Goal: Check status: Check status

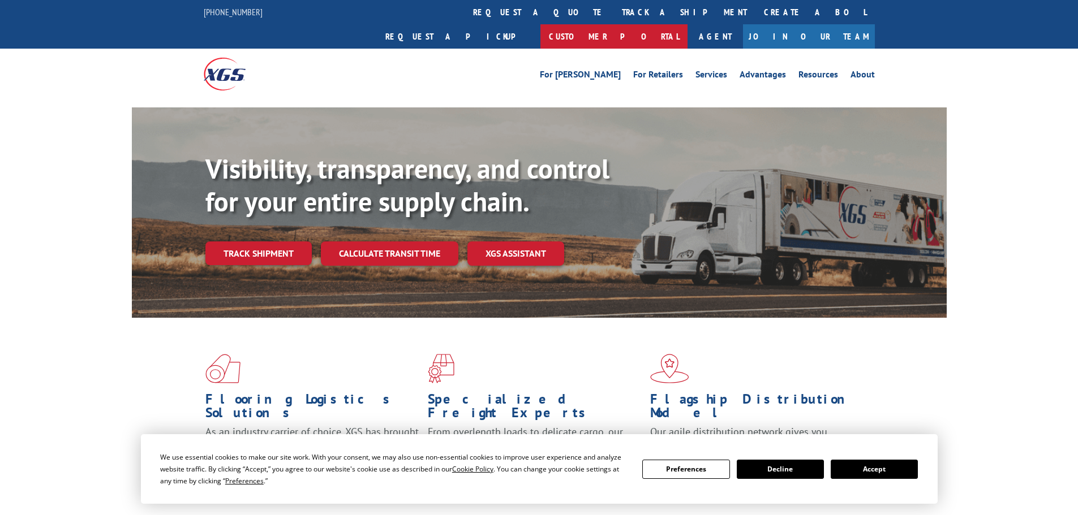
click at [687, 24] on link "Customer Portal" at bounding box center [613, 36] width 147 height 24
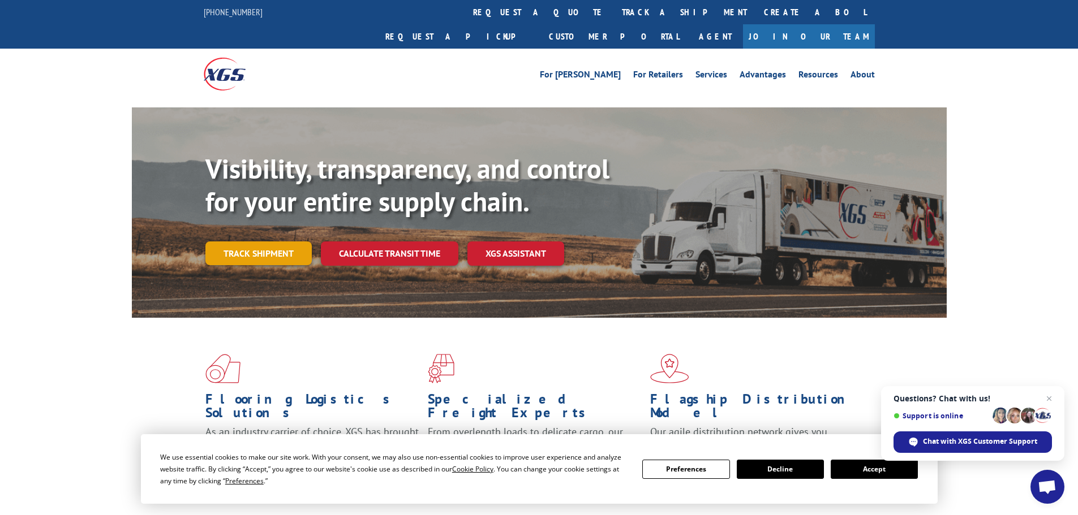
click at [282, 242] on link "Track shipment" at bounding box center [258, 254] width 106 height 24
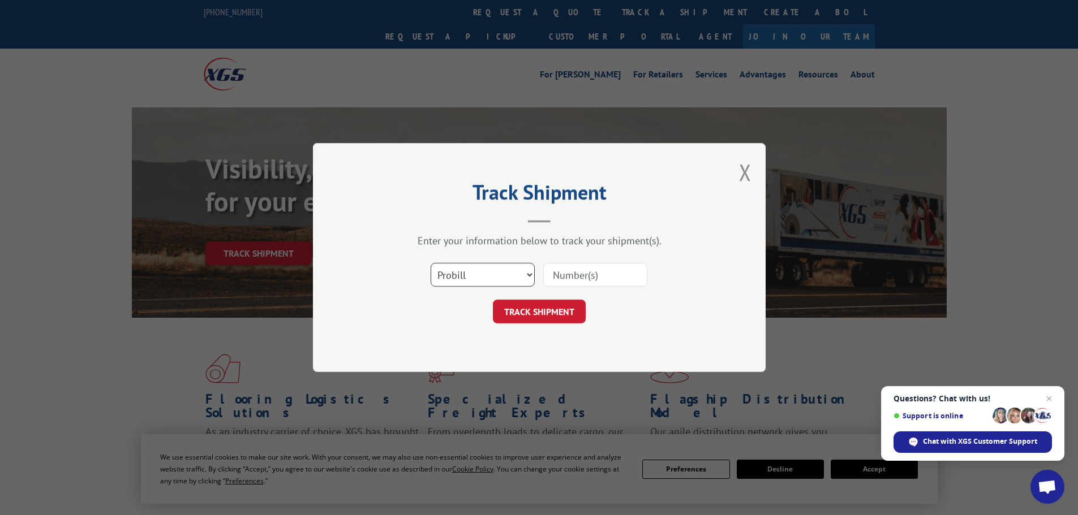
click at [470, 276] on select "Select category... Probill BOL PO" at bounding box center [483, 275] width 104 height 24
select select "po"
click at [431, 263] on select "Select category... Probill BOL PO" at bounding box center [483, 275] width 104 height 24
click at [571, 272] on input at bounding box center [595, 275] width 104 height 24
paste input "54513453"
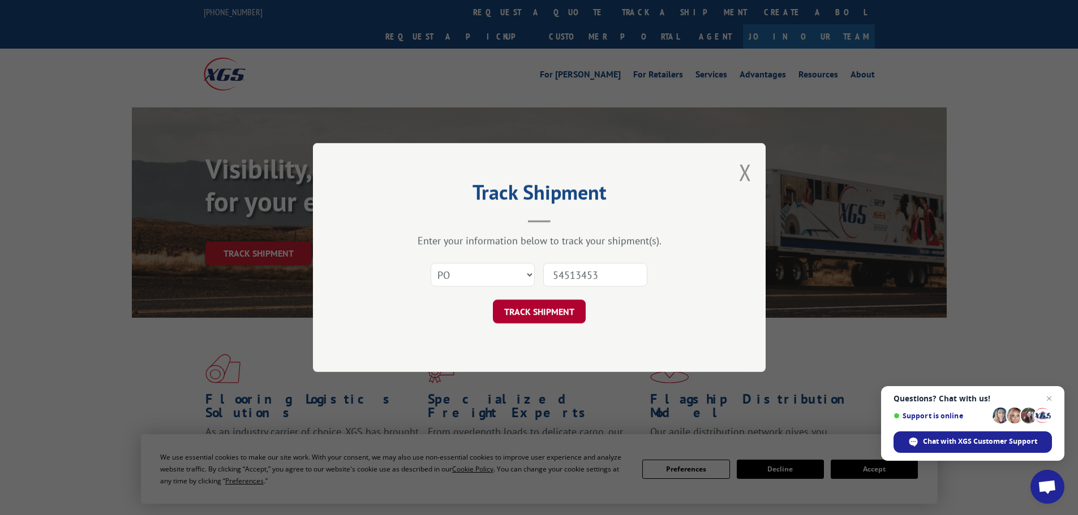
type input "54513453"
click at [558, 313] on button "TRACK SHIPMENT" at bounding box center [539, 312] width 93 height 24
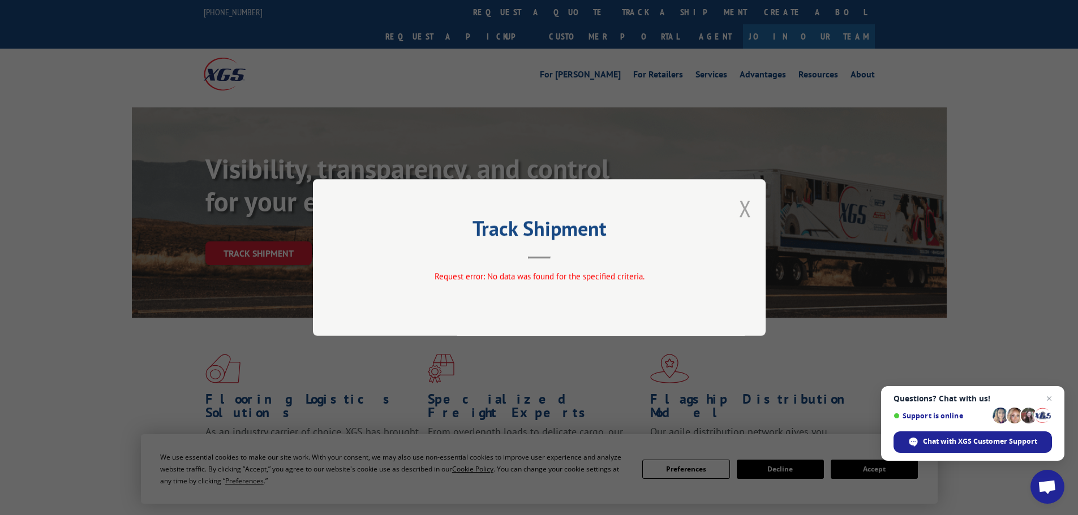
click at [743, 208] on button "Close modal" at bounding box center [745, 208] width 12 height 30
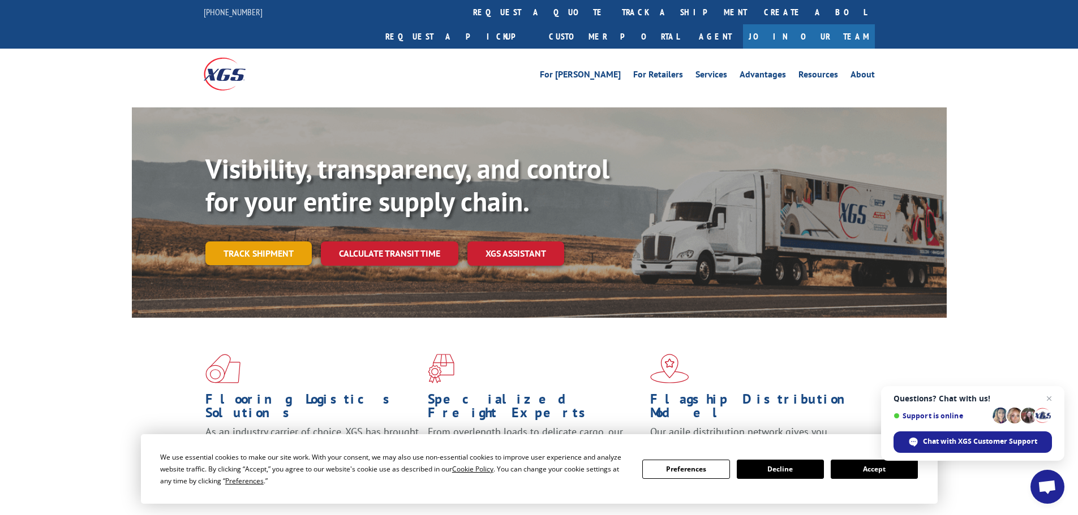
click at [252, 242] on link "Track shipment" at bounding box center [258, 254] width 106 height 24
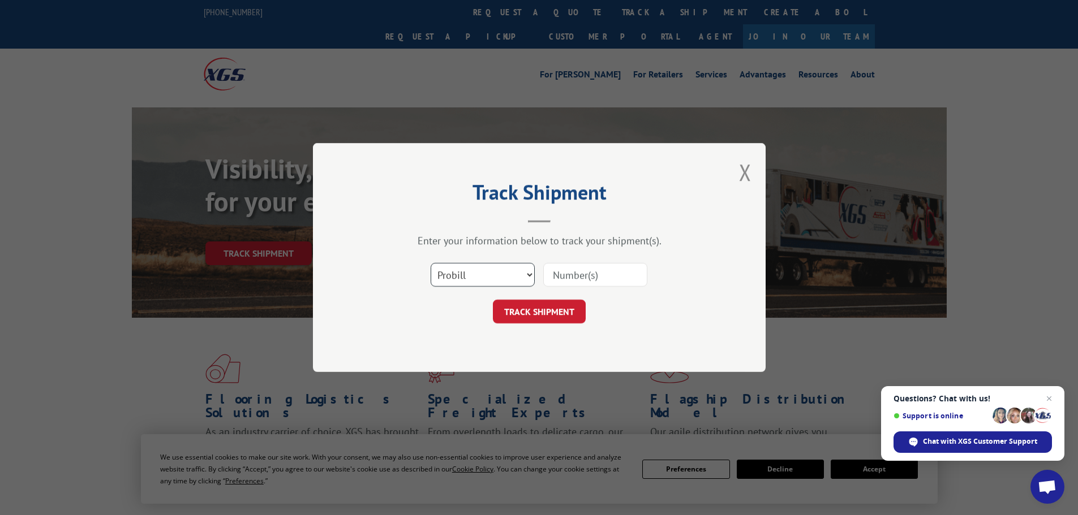
click at [500, 272] on select "Select category... Probill BOL PO" at bounding box center [483, 275] width 104 height 24
select select "po"
click at [431, 263] on select "Select category... Probill BOL PO" at bounding box center [483, 275] width 104 height 24
click at [574, 279] on input at bounding box center [595, 275] width 104 height 24
paste input "54513015"
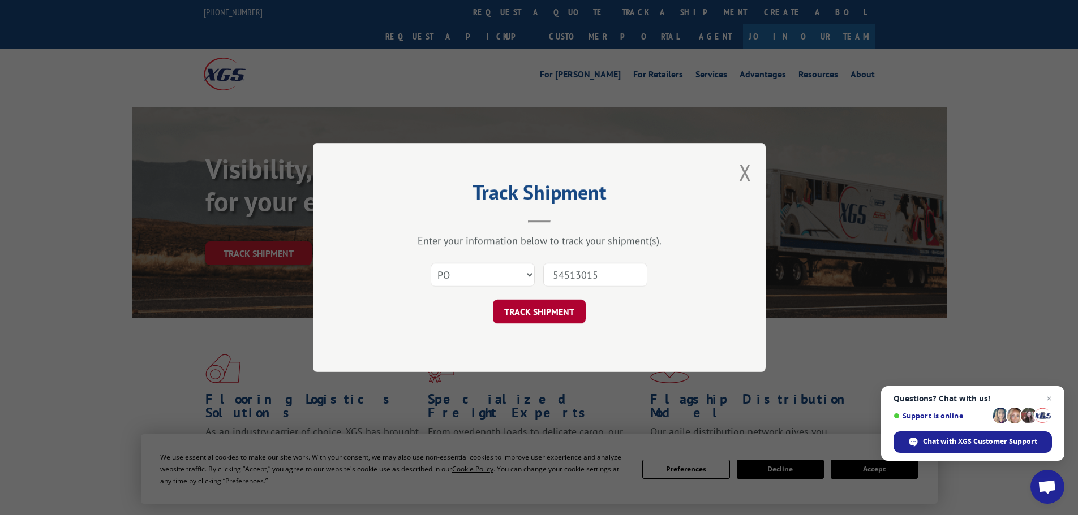
type input "54513015"
click at [553, 313] on button "TRACK SHIPMENT" at bounding box center [539, 312] width 93 height 24
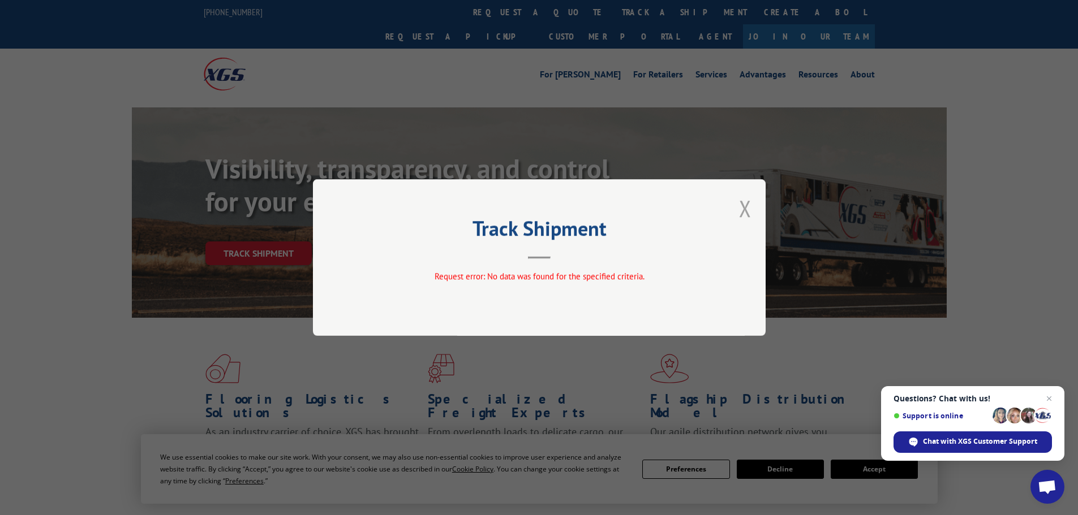
click at [742, 208] on button "Close modal" at bounding box center [745, 208] width 12 height 30
